Goal: Transaction & Acquisition: Subscribe to service/newsletter

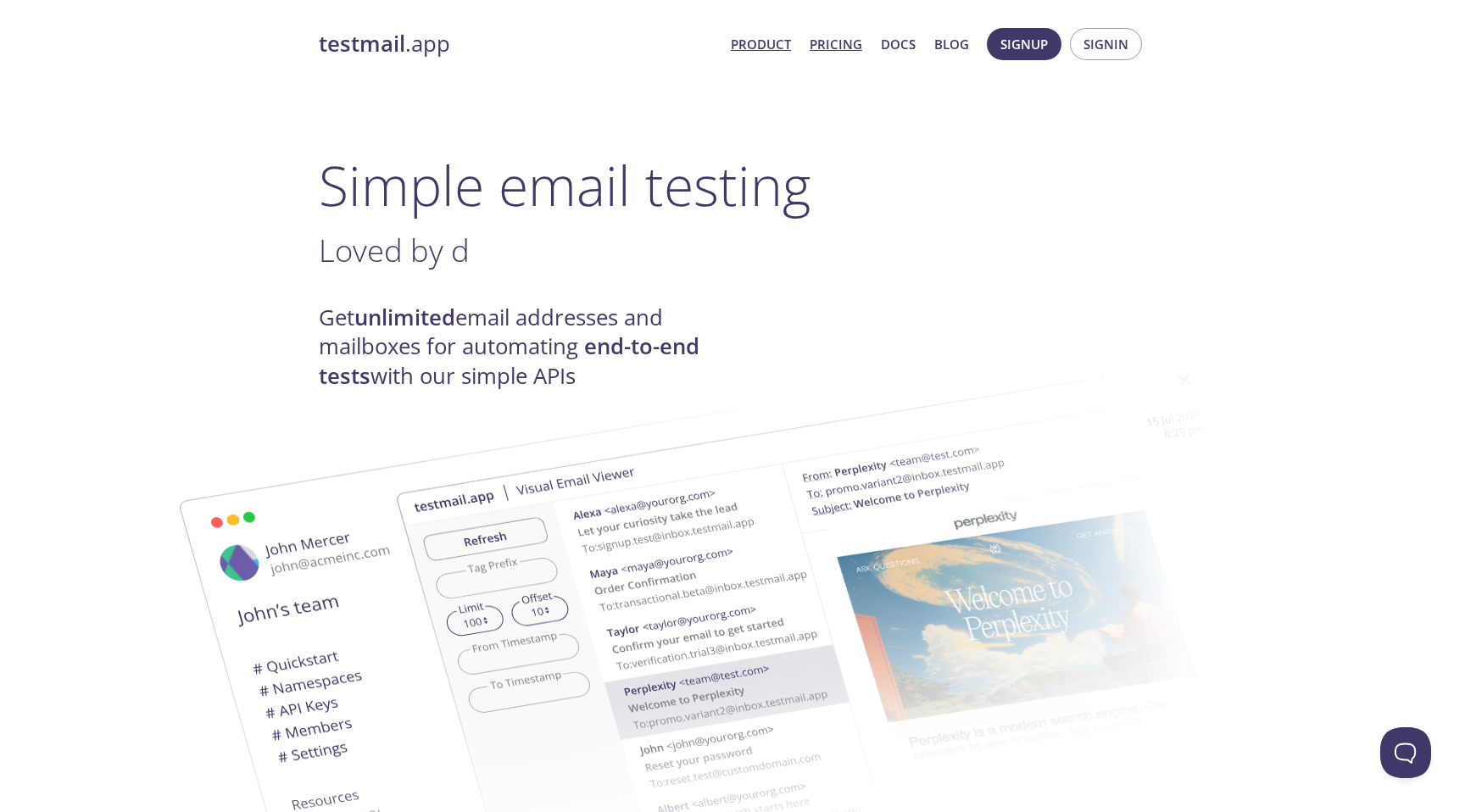
click at [841, 47] on link "Pricing" at bounding box center [835, 44] width 53 height 22
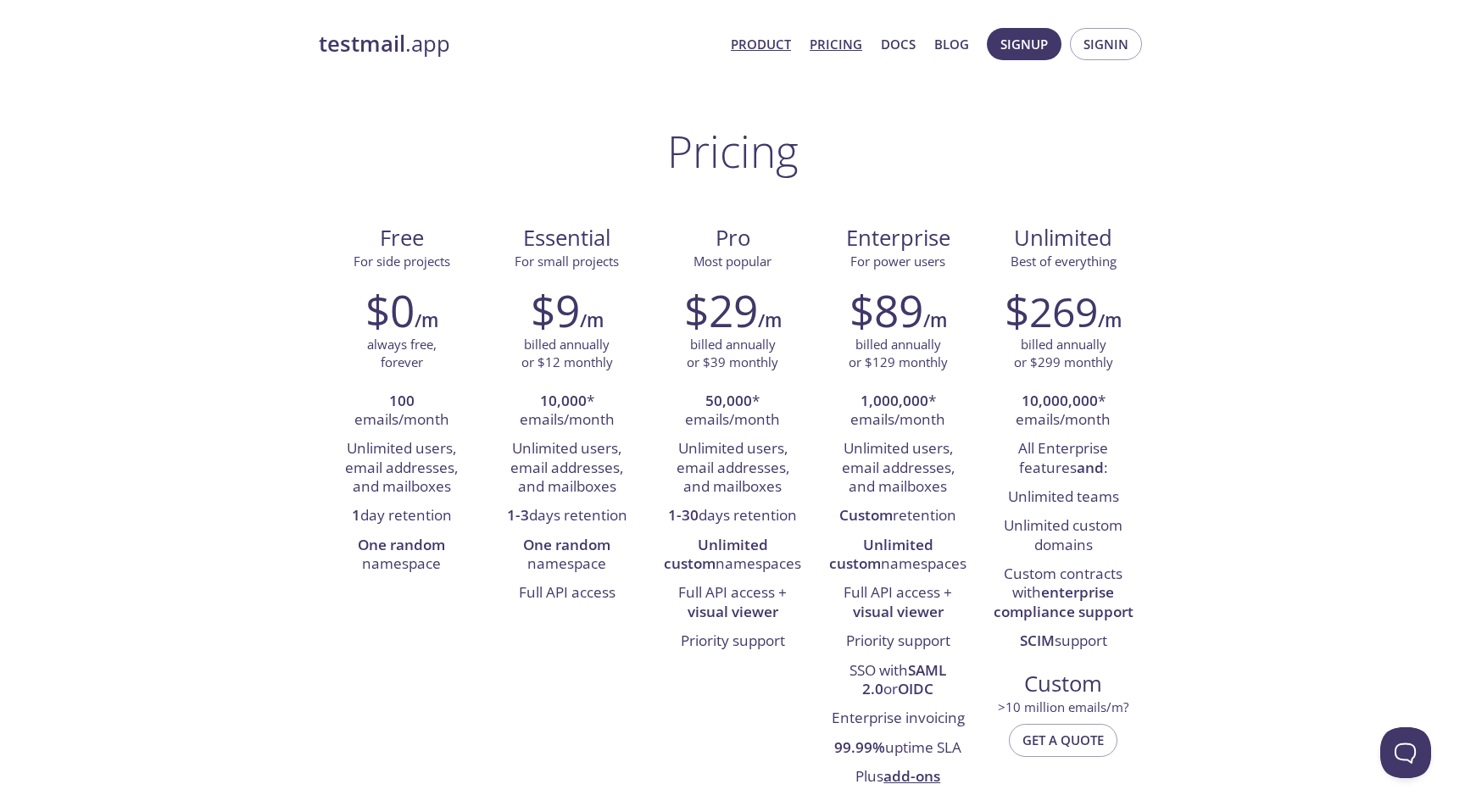
click at [743, 41] on link "Product" at bounding box center [761, 44] width 60 height 22
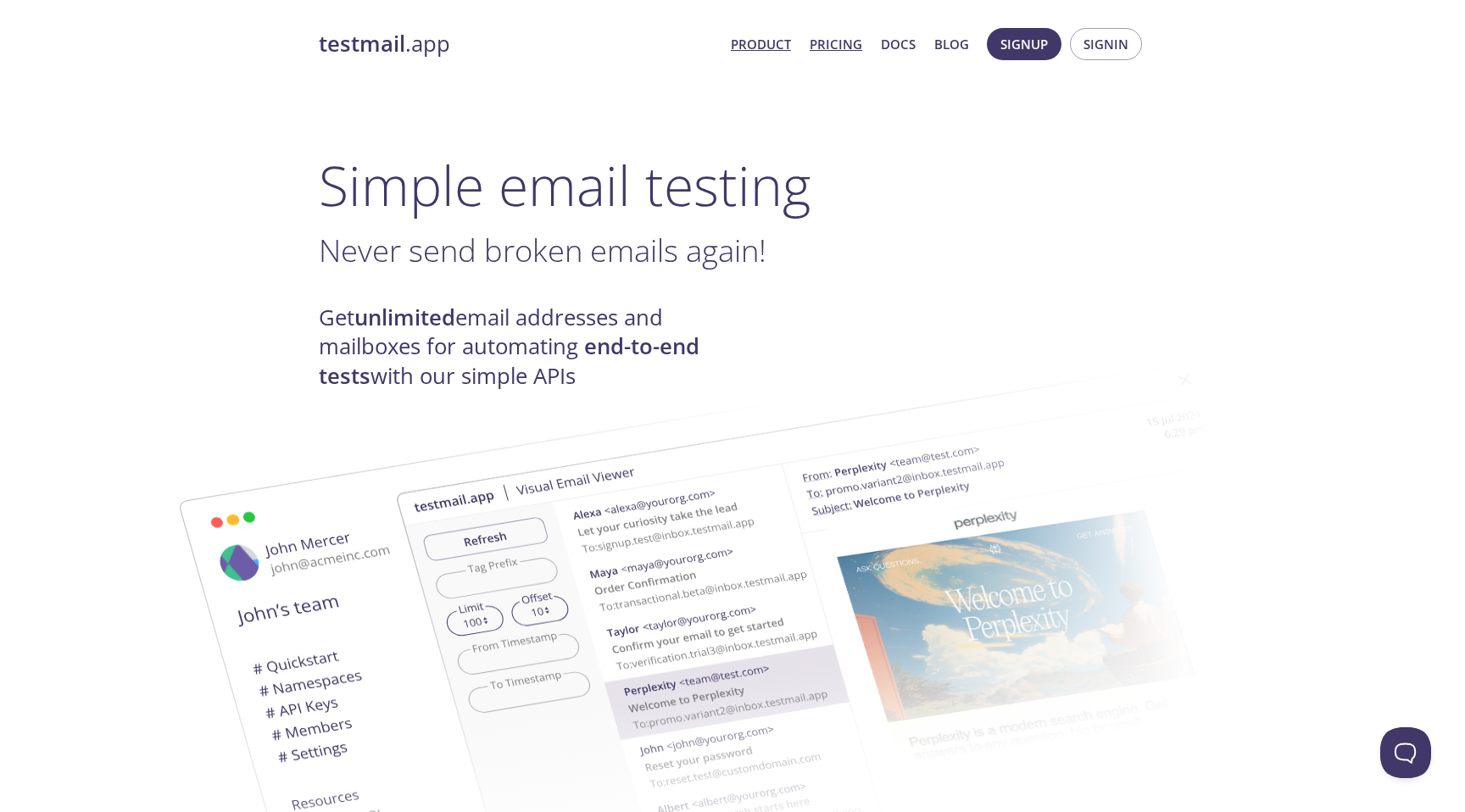
click at [832, 45] on link "Pricing" at bounding box center [835, 44] width 53 height 22
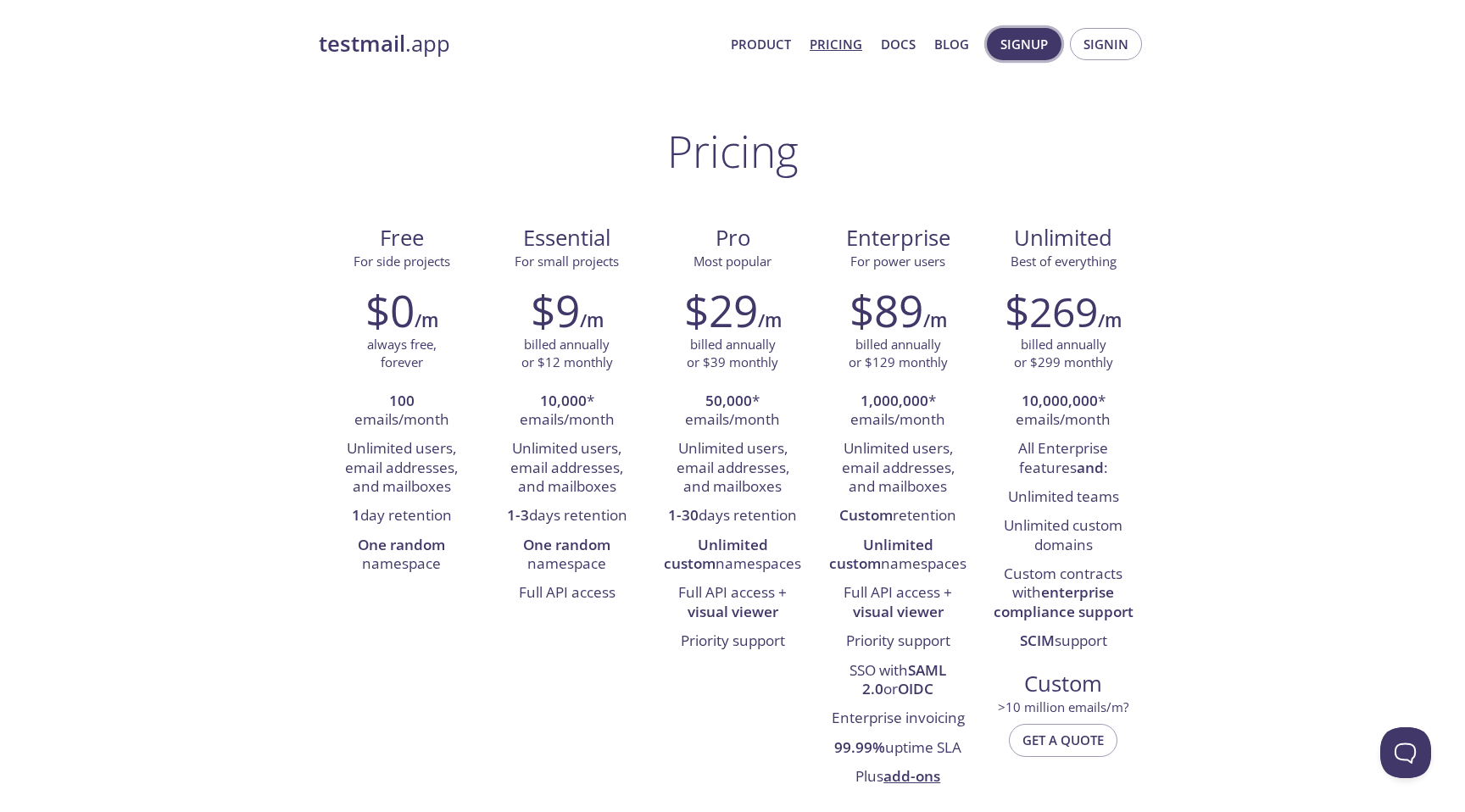
click at [1026, 43] on span "Signup" at bounding box center [1024, 44] width 48 height 22
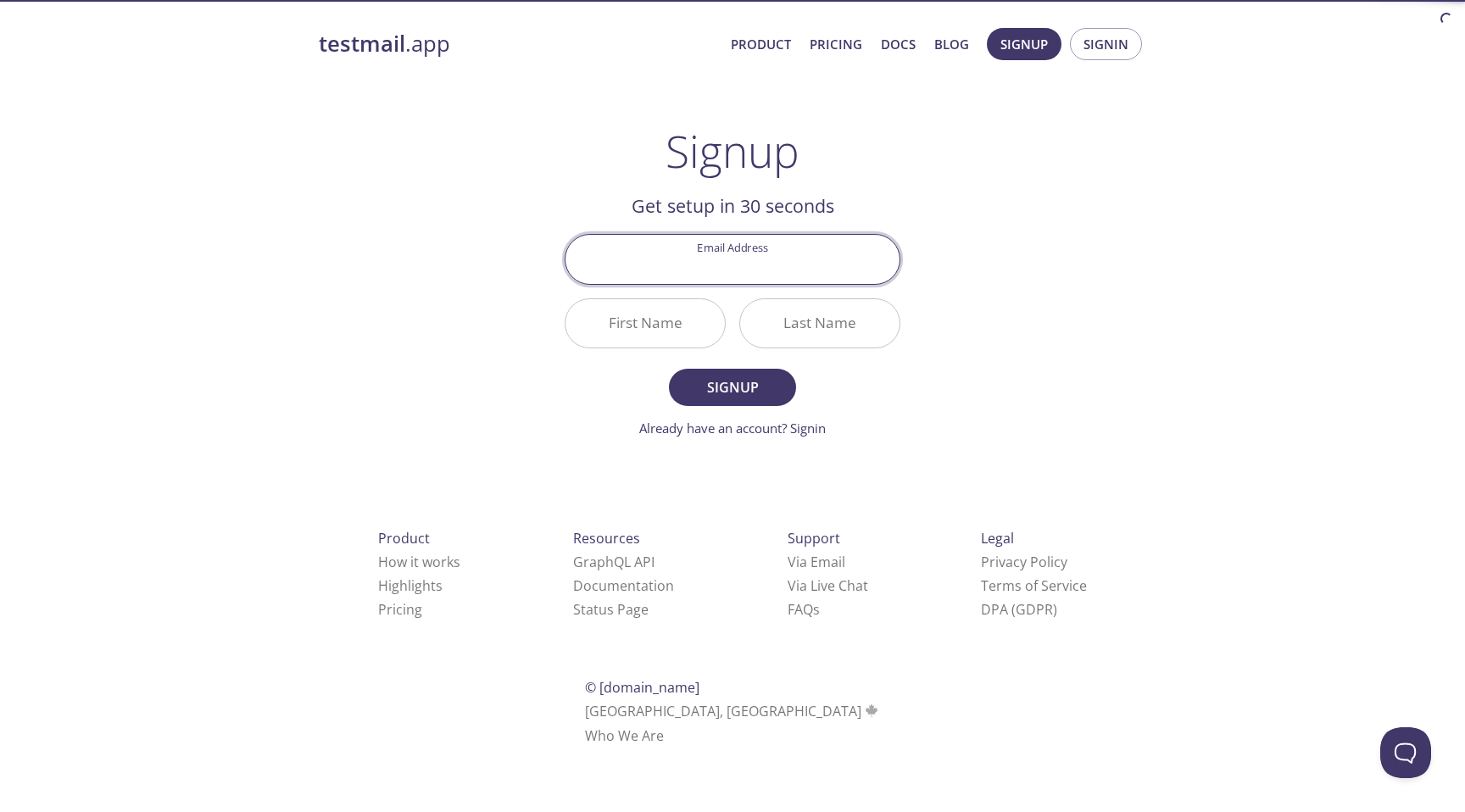
click at [715, 281] on input "Email Address" at bounding box center [733, 259] width 334 height 49
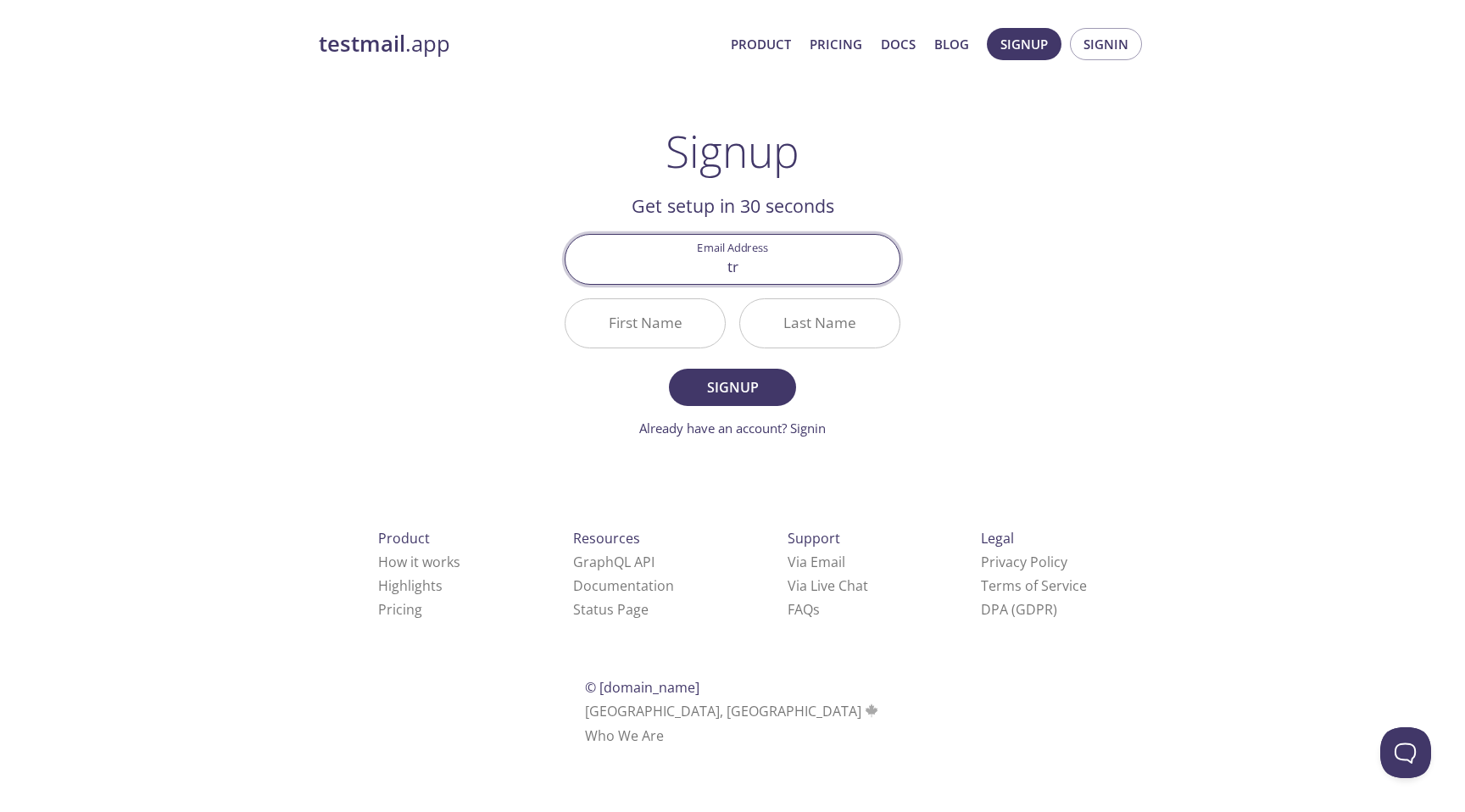
type input "t"
type input "[PERSON_NAME][EMAIL_ADDRESS][DOMAIN_NAME]"
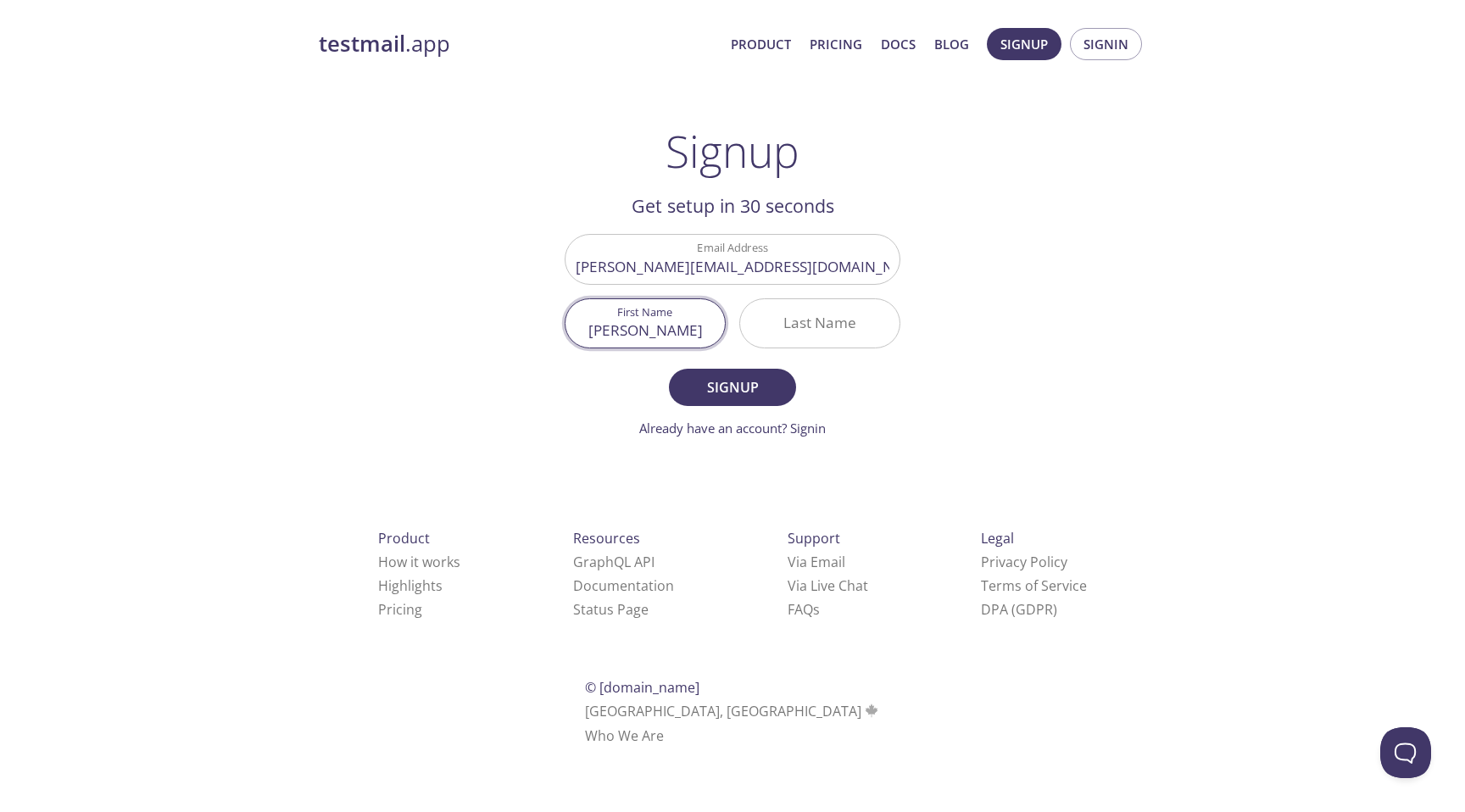
type input "[PERSON_NAME]"
type input "Ageev"
click at [731, 388] on span "Signup" at bounding box center [732, 387] width 90 height 24
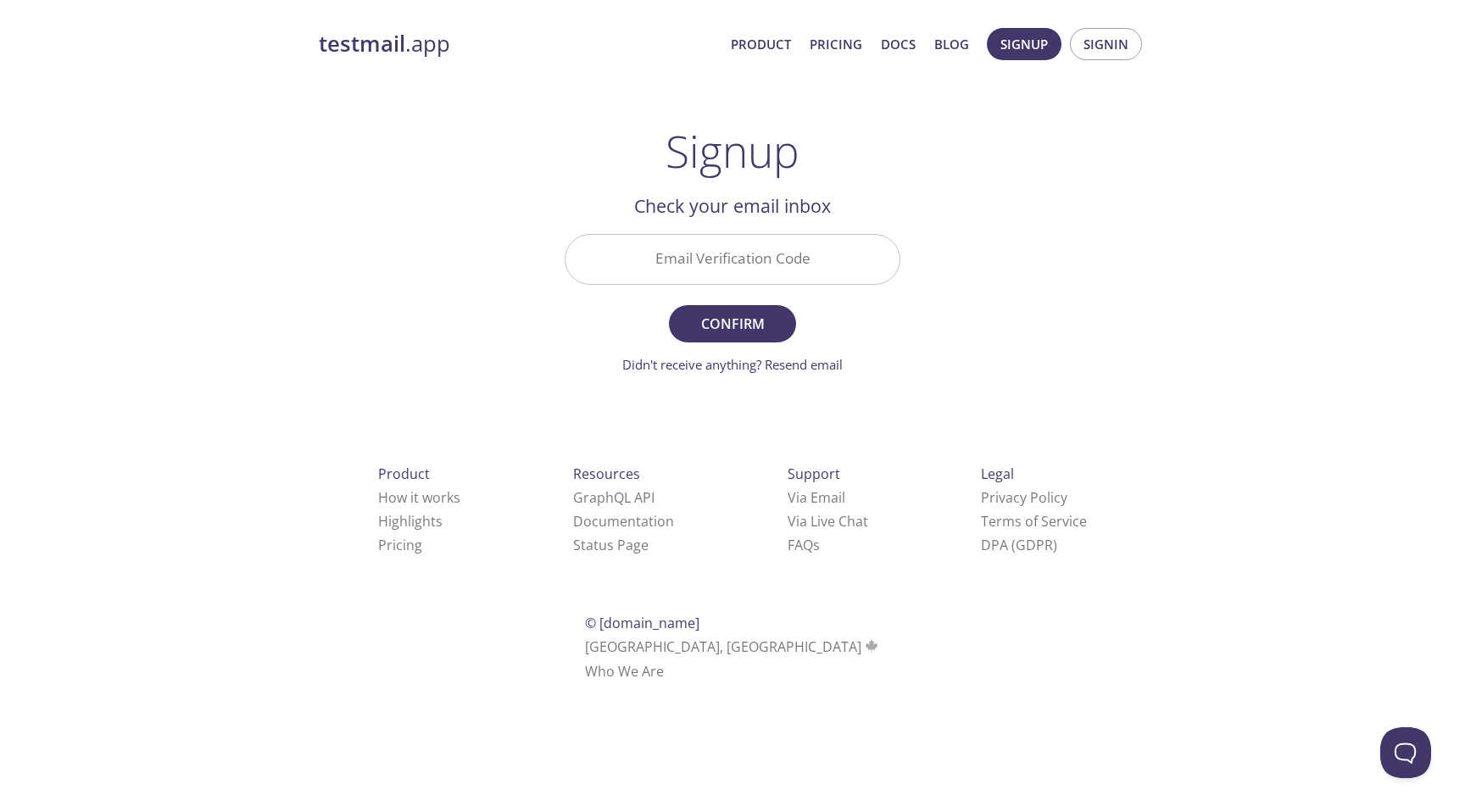
click at [763, 267] on input "Email Verification Code" at bounding box center [733, 259] width 334 height 49
paste input "NXU5MRY"
type input "NXU5MRY"
click at [746, 329] on span "Confirm" at bounding box center [732, 323] width 90 height 24
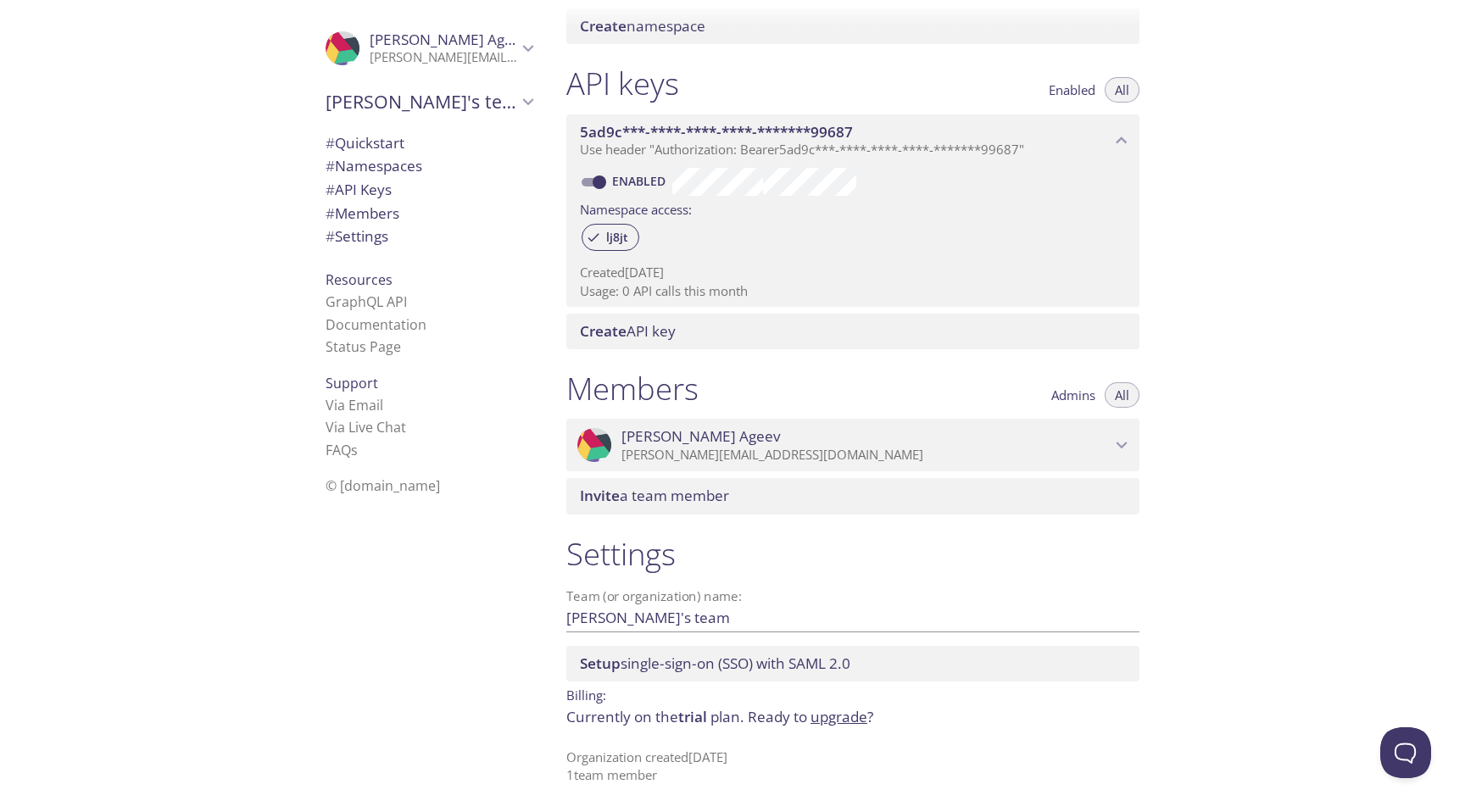
scroll to position [392, 0]
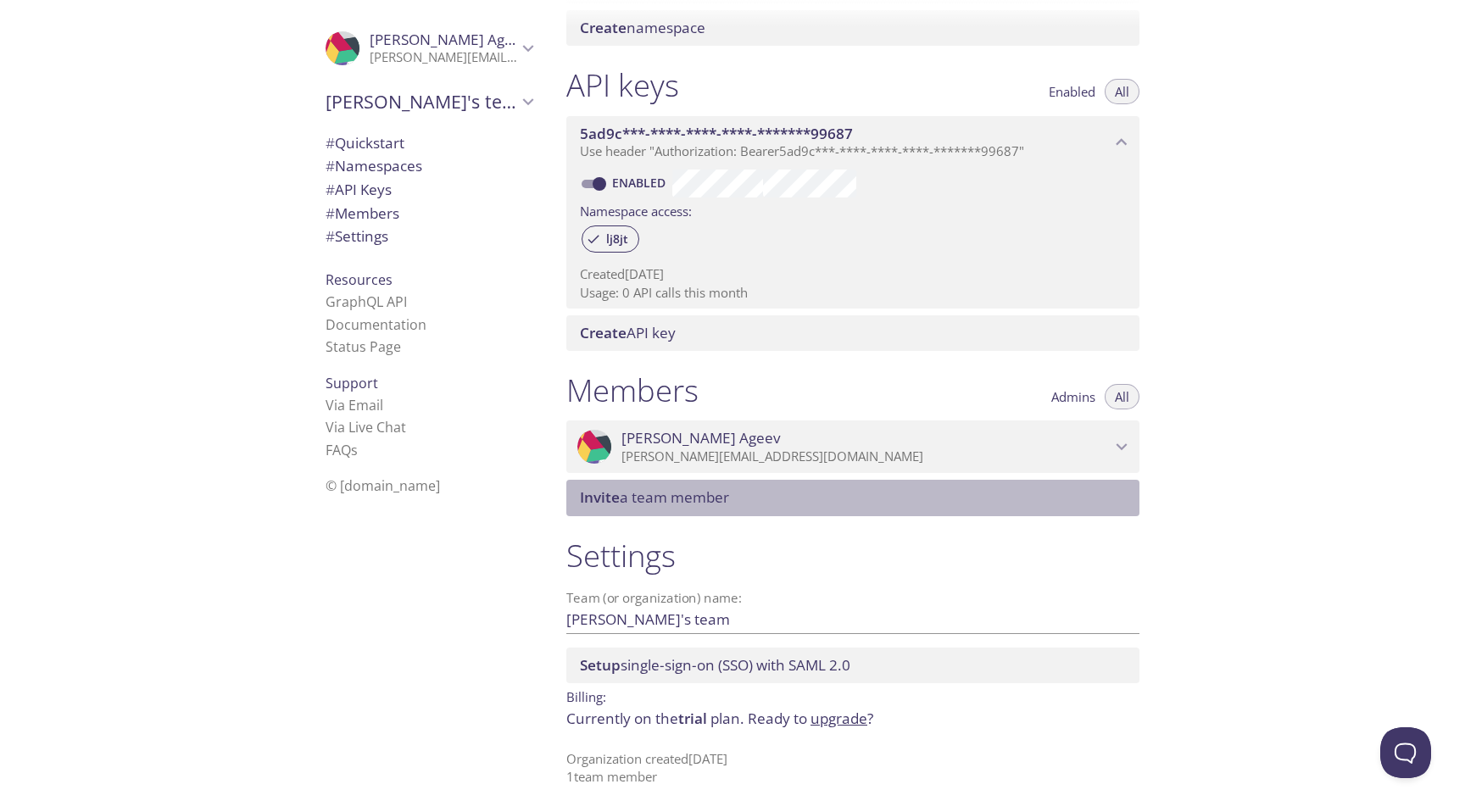
click at [699, 500] on span "Invite a team member" at bounding box center [655, 497] width 149 height 19
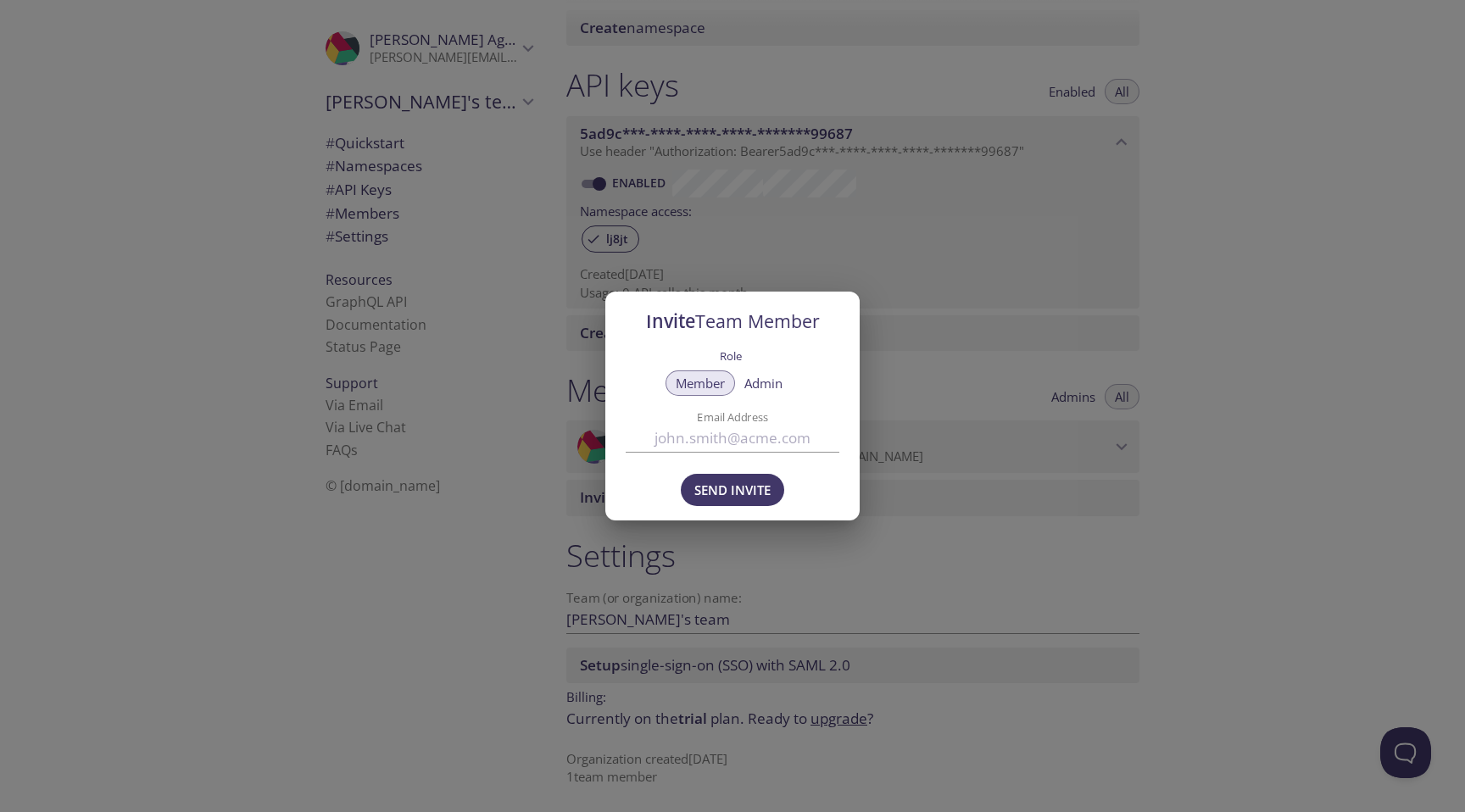
click at [905, 250] on div "Invite Team Member Role Member Admin Email Address Send Invite" at bounding box center [732, 406] width 1465 height 812
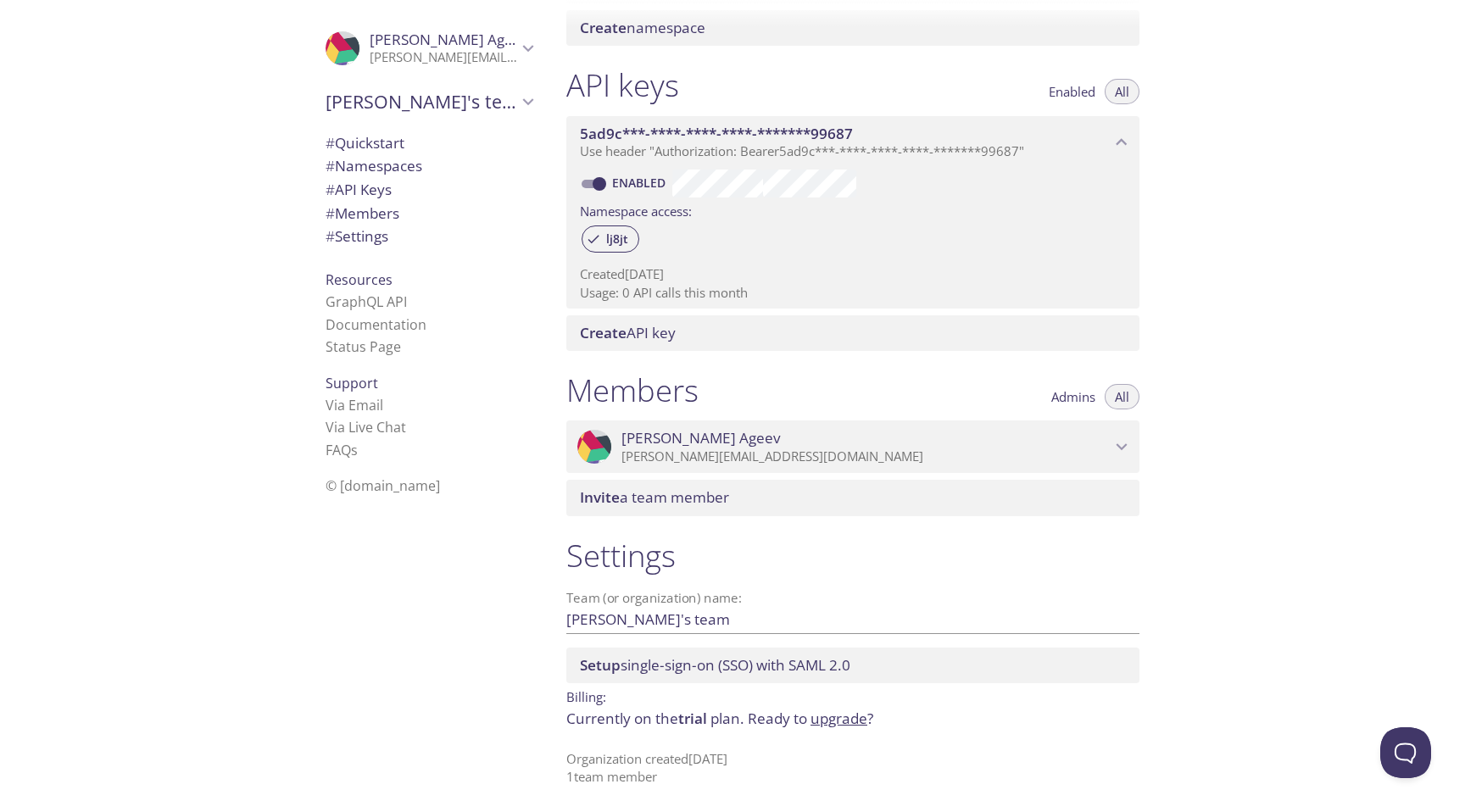
click at [705, 508] on div "Invite a team member" at bounding box center [853, 497] width 573 height 35
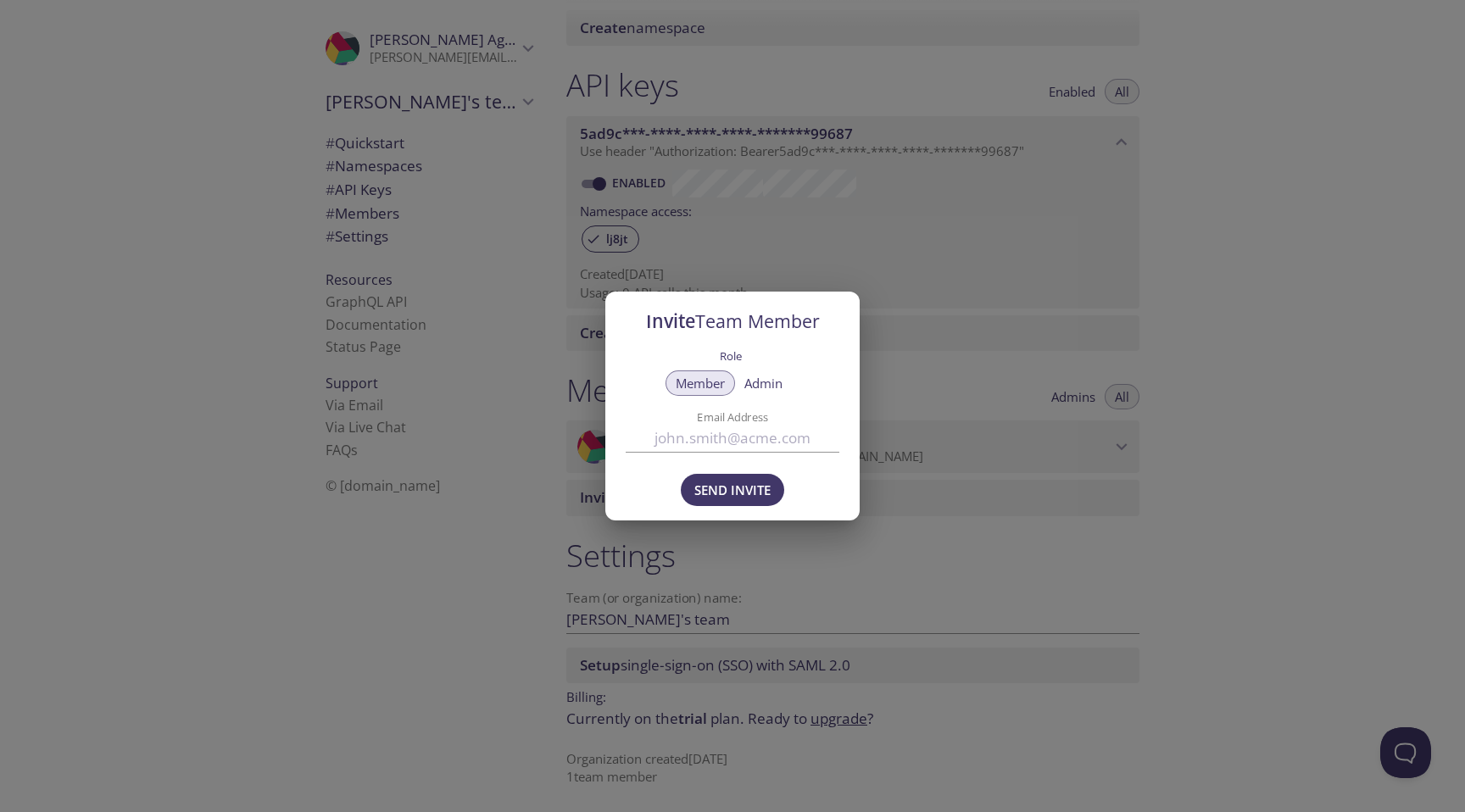
click at [934, 287] on div "Invite Team Member Role Member Admin Email Address Send Invite" at bounding box center [732, 406] width 1465 height 812
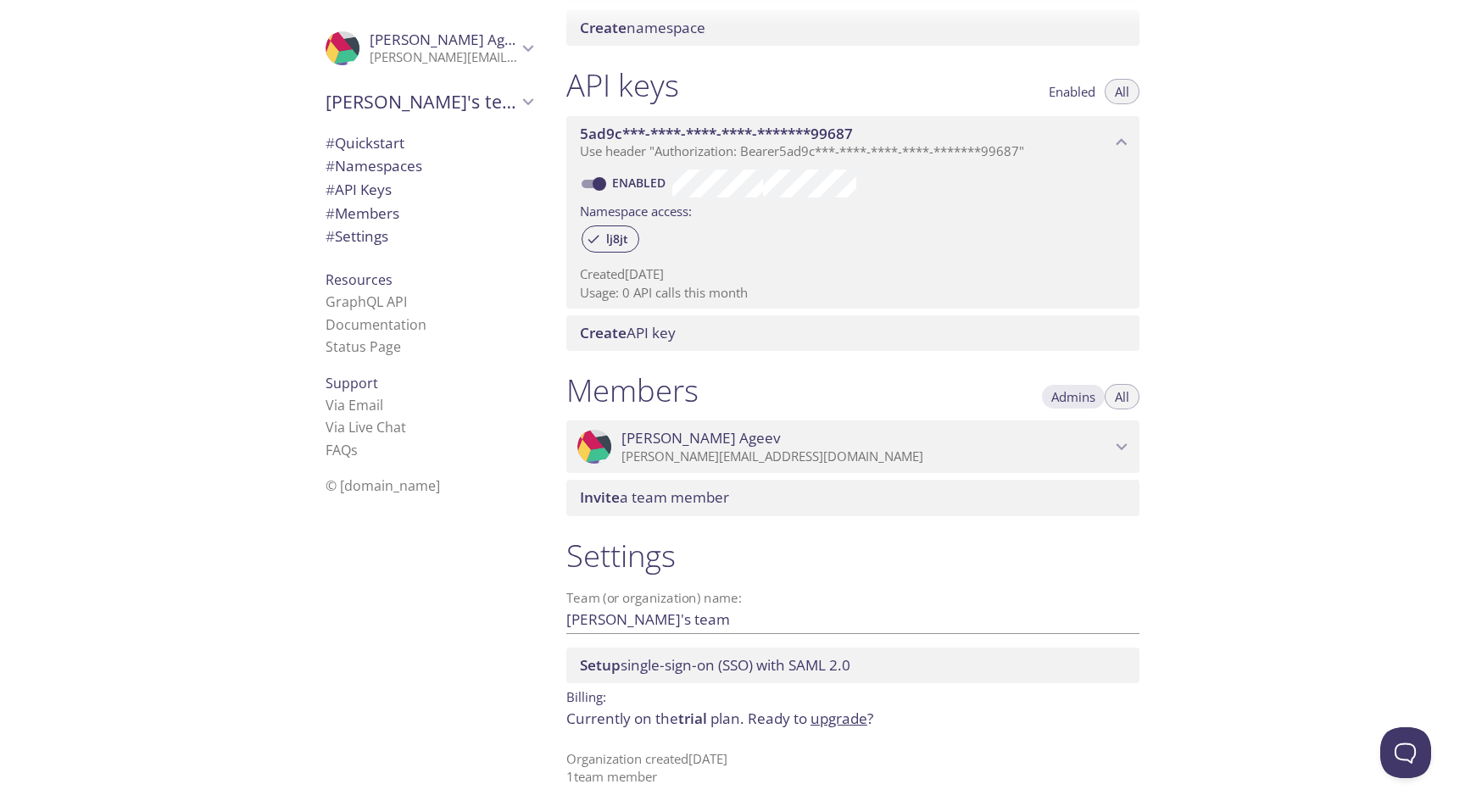
click at [1072, 396] on span "Admins" at bounding box center [1073, 396] width 44 height 0
click at [1113, 397] on button "All" at bounding box center [1122, 396] width 34 height 26
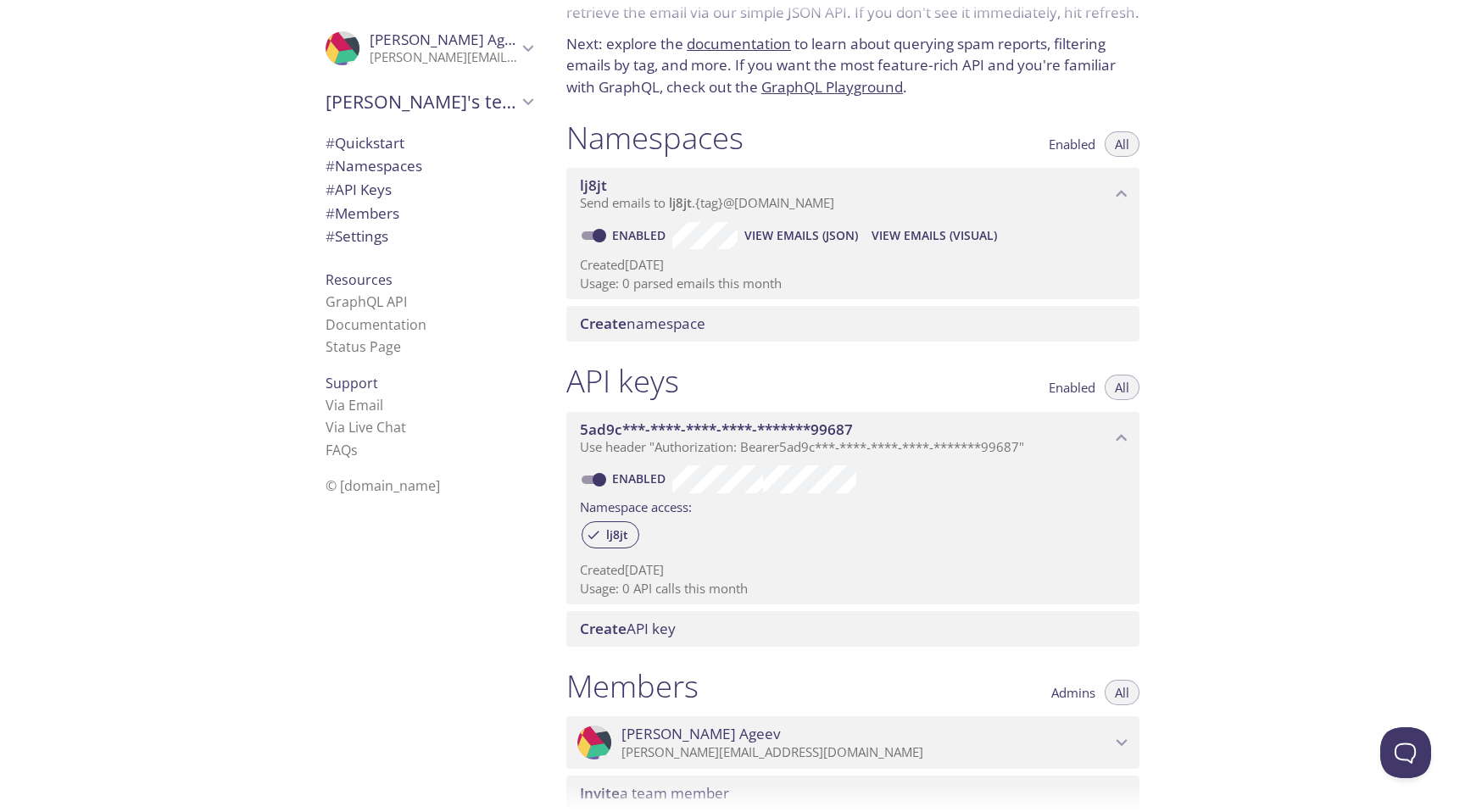
scroll to position [0, 0]
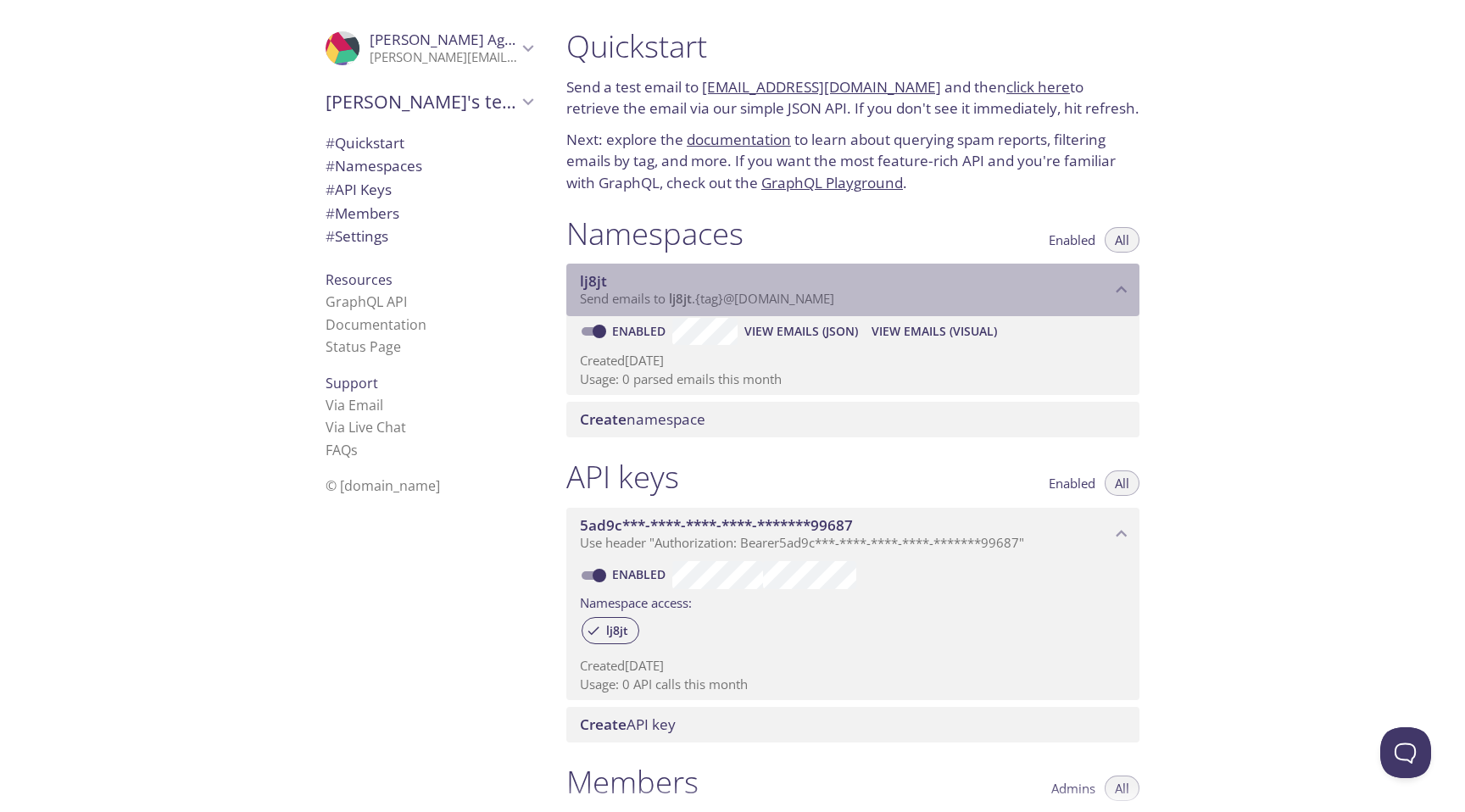
drag, startPoint x: 672, startPoint y: 304, endPoint x: 801, endPoint y: 304, distance: 129.0
click at [801, 304] on span "Send emails to lj8jt . {tag} @[DOMAIN_NAME]" at bounding box center [707, 298] width 254 height 17
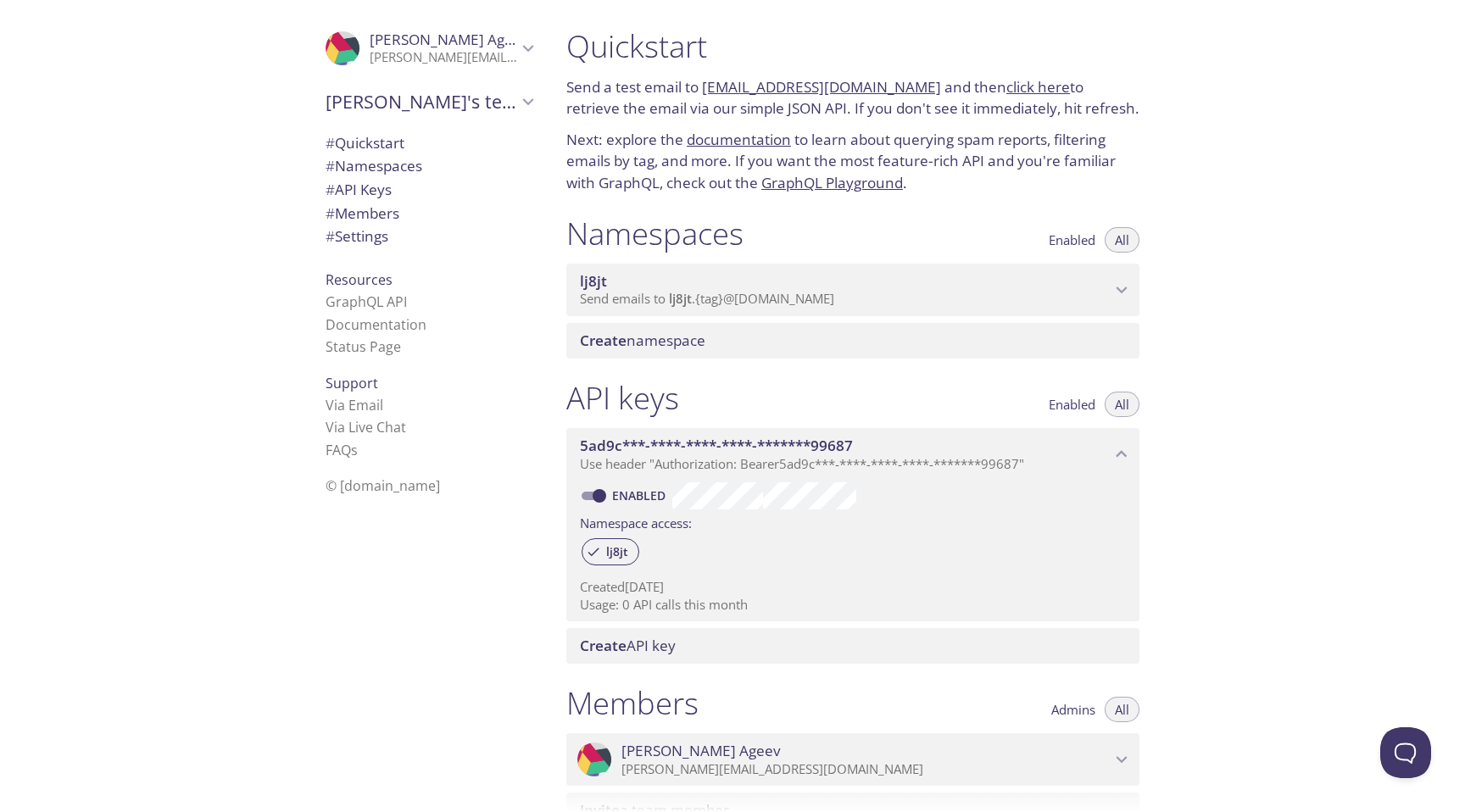
click at [801, 304] on span "Send emails to lj8jt . {tag} @[DOMAIN_NAME]" at bounding box center [707, 298] width 254 height 17
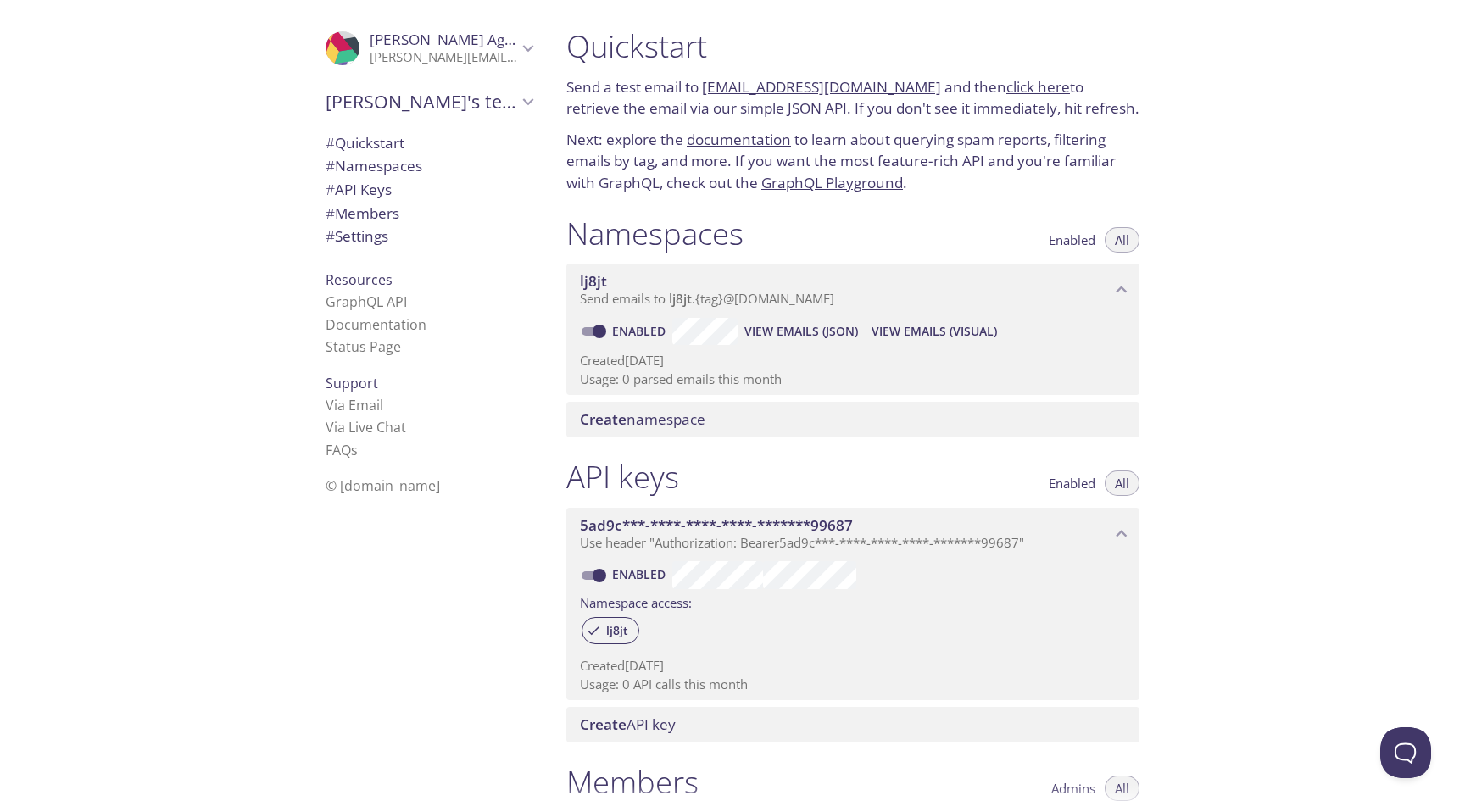
click at [936, 334] on span "View Emails (Visual)" at bounding box center [934, 331] width 125 height 20
click at [792, 331] on span "View Emails (JSON)" at bounding box center [801, 331] width 114 height 20
click at [662, 326] on link "Enabled" at bounding box center [641, 331] width 63 height 16
click at [630, 326] on input "Enabled" at bounding box center [599, 331] width 61 height 20
click at [635, 328] on link "Disabled" at bounding box center [642, 331] width 65 height 16
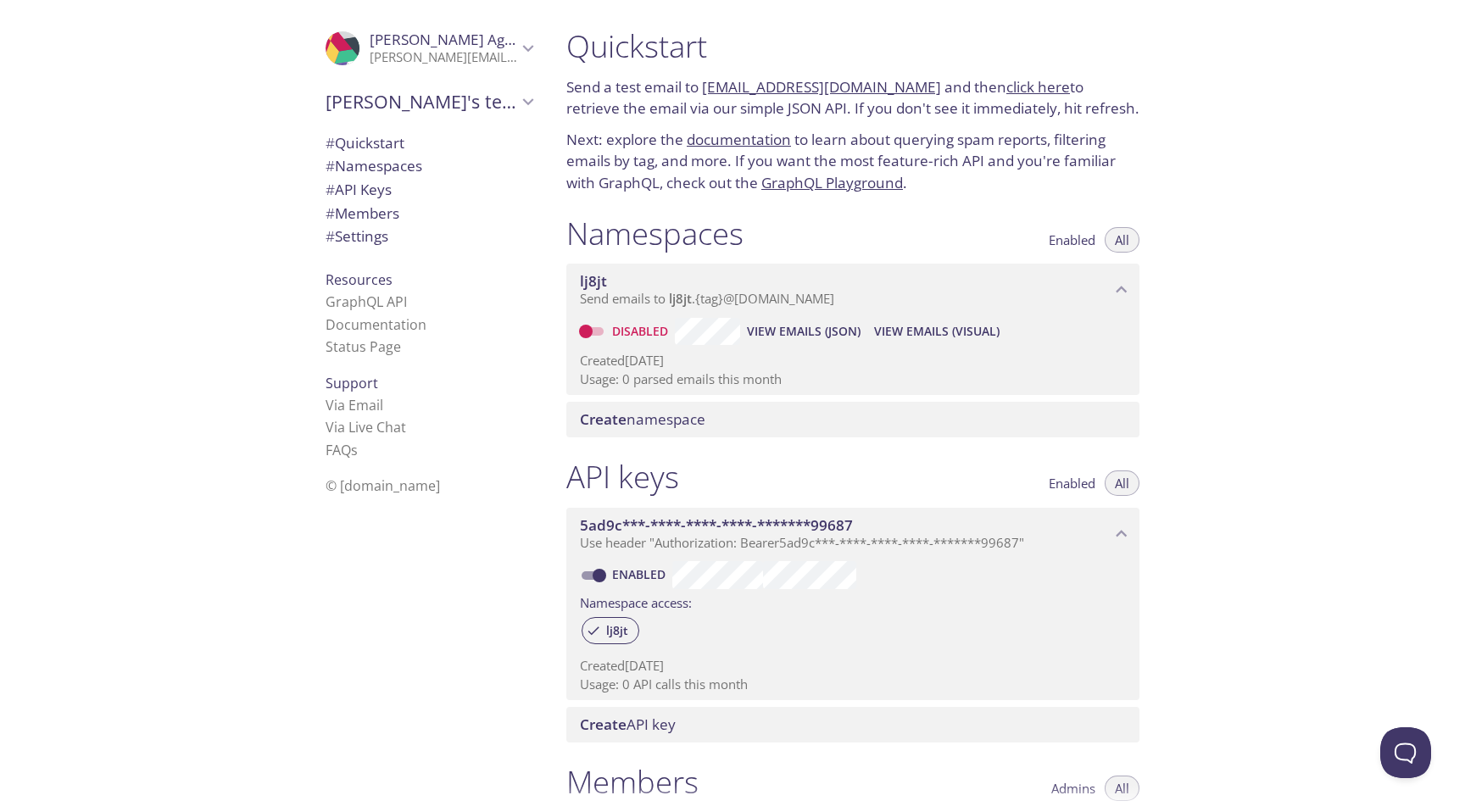
click at [616, 328] on input "Disabled" at bounding box center [586, 331] width 61 height 20
checkbox input "true"
click at [750, 87] on link "[EMAIL_ADDRESS][DOMAIN_NAME]" at bounding box center [822, 87] width 239 height 19
click at [1006, 94] on link "click here" at bounding box center [1038, 87] width 64 height 19
click at [1319, 375] on div "Quickstart Send a test email to [EMAIL_ADDRESS][DOMAIN_NAME] and then click her…" at bounding box center [1008, 406] width 913 height 812
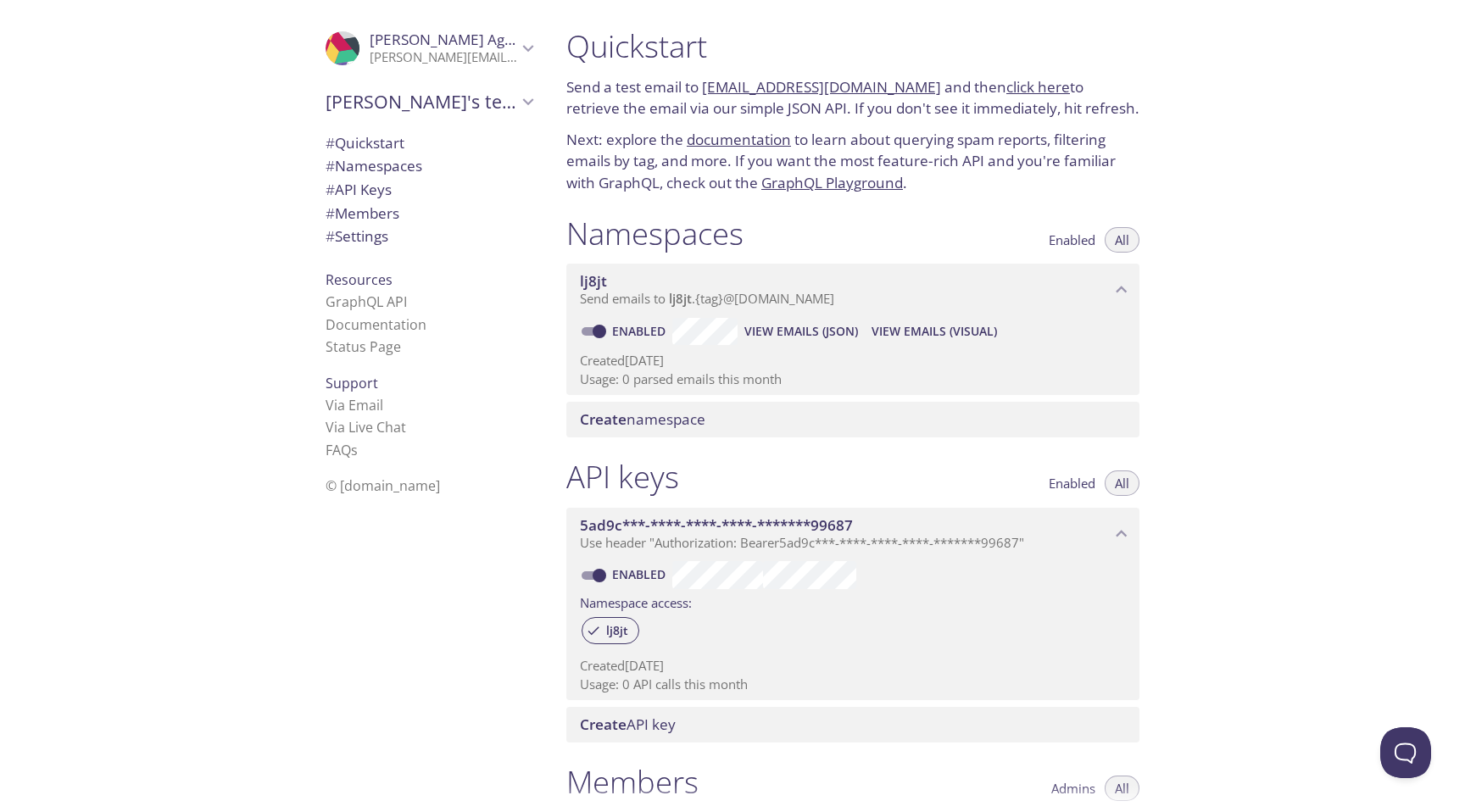
click at [898, 327] on span "View Emails (Visual)" at bounding box center [934, 331] width 125 height 20
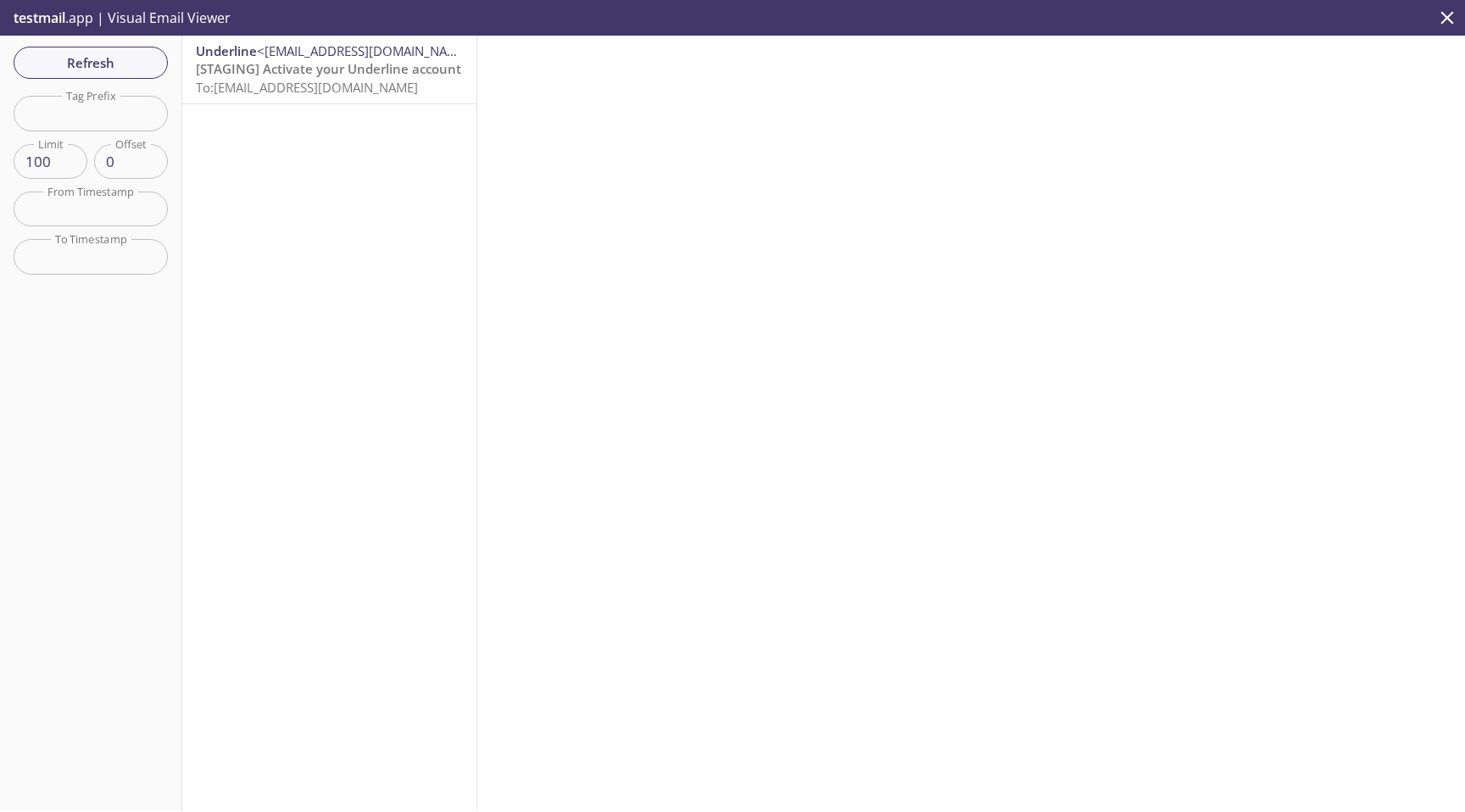
click at [374, 88] on span "To: [EMAIL_ADDRESS][DOMAIN_NAME]" at bounding box center [307, 88] width 222 height 17
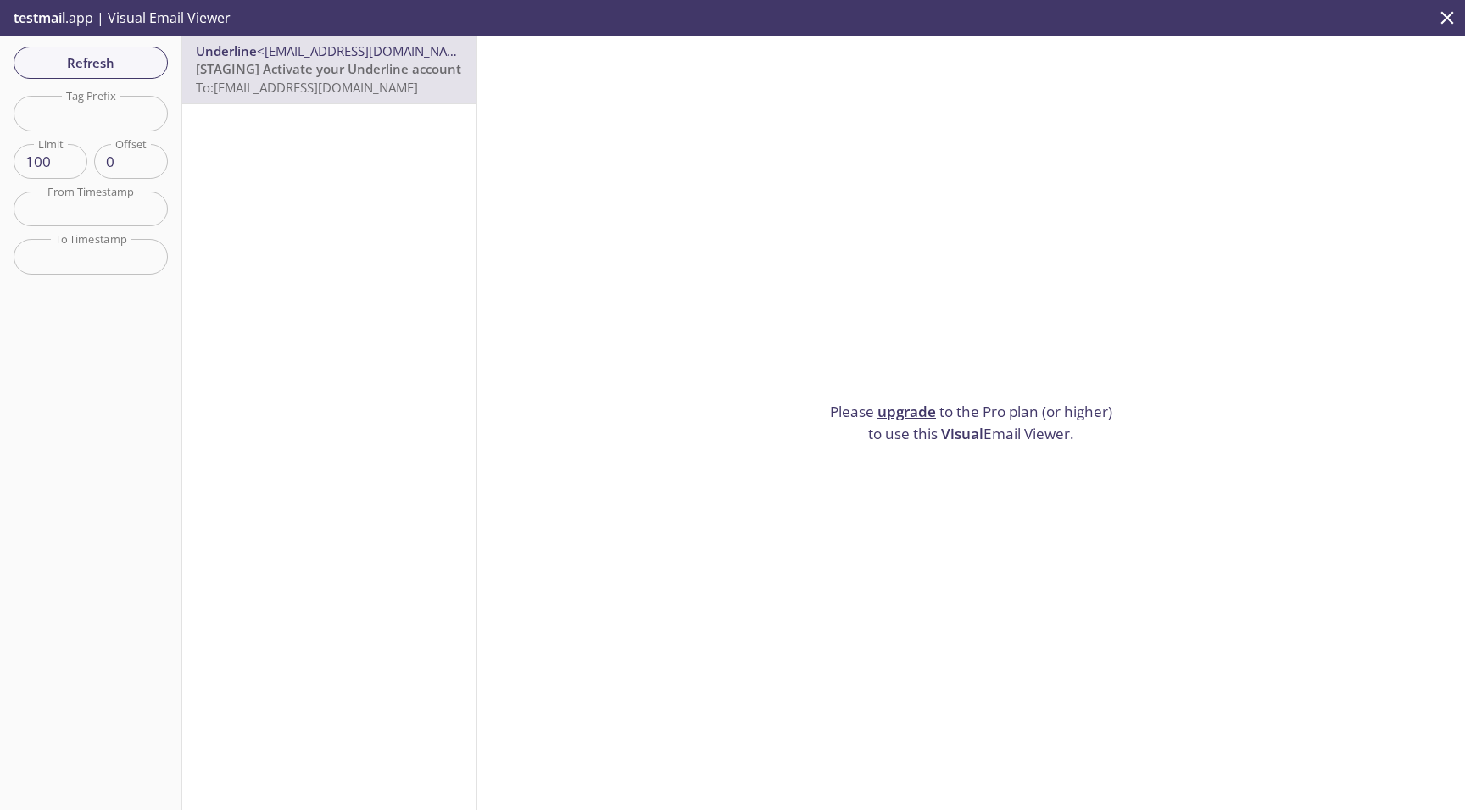
click at [909, 410] on link "upgrade" at bounding box center [906, 412] width 58 height 19
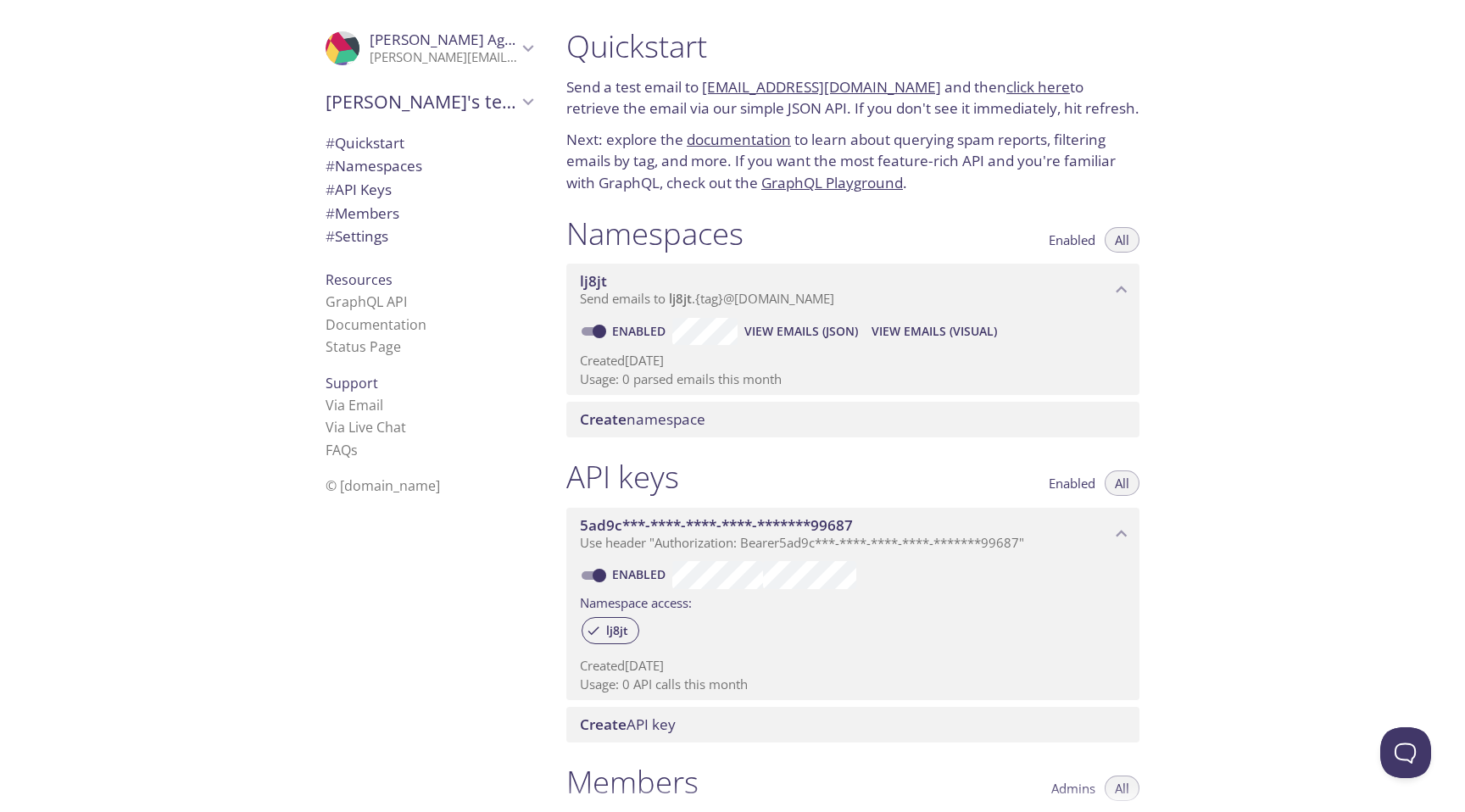
click at [753, 334] on span "View Emails (JSON)" at bounding box center [801, 331] width 114 height 20
